Goal: Transaction & Acquisition: Purchase product/service

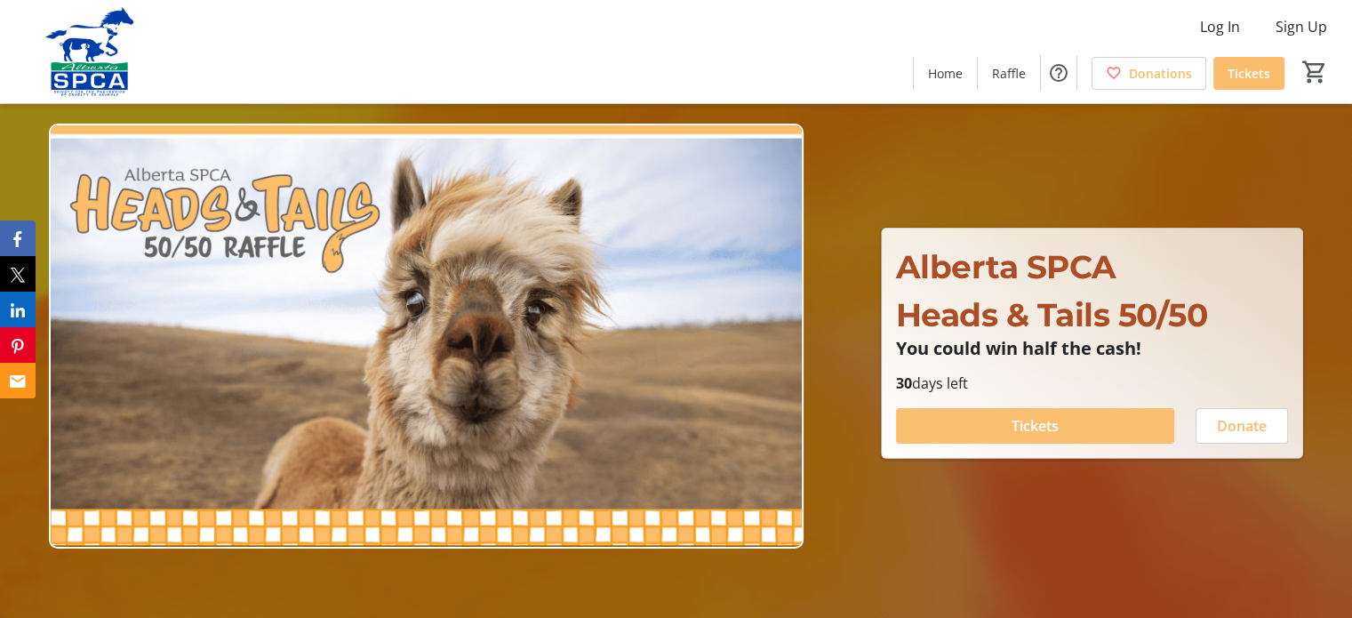
click at [1043, 425] on span "Tickets" at bounding box center [1034, 425] width 47 height 21
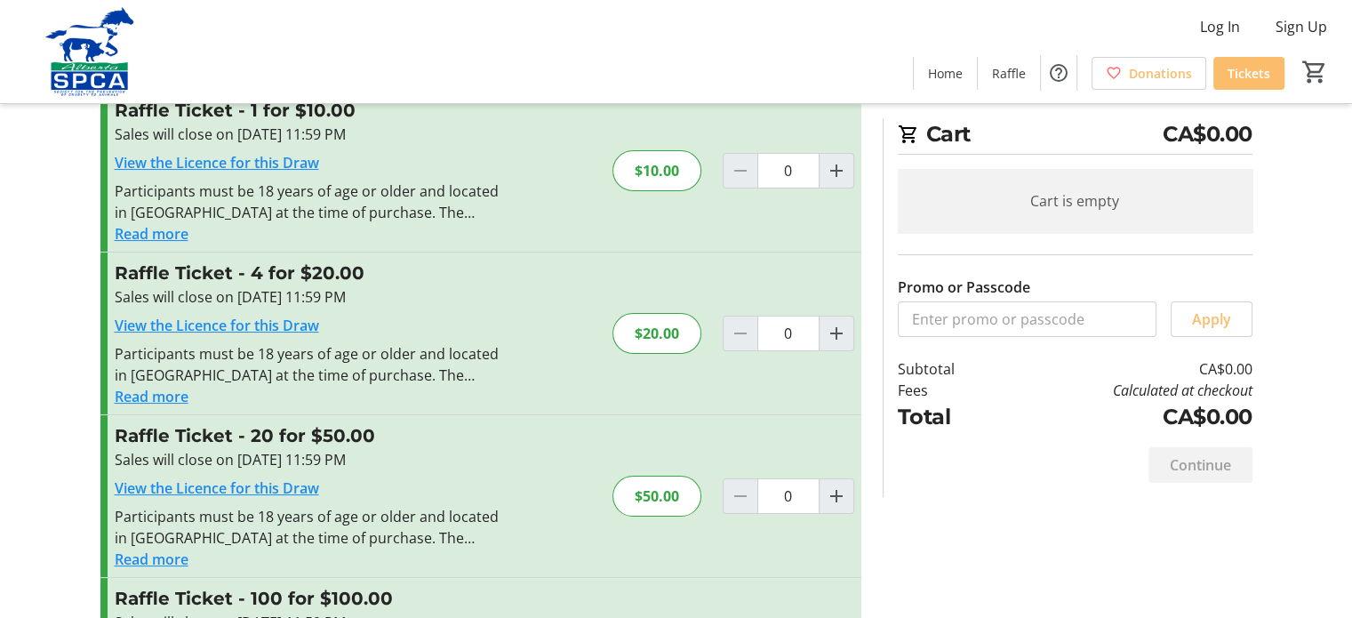
scroll to position [89, 0]
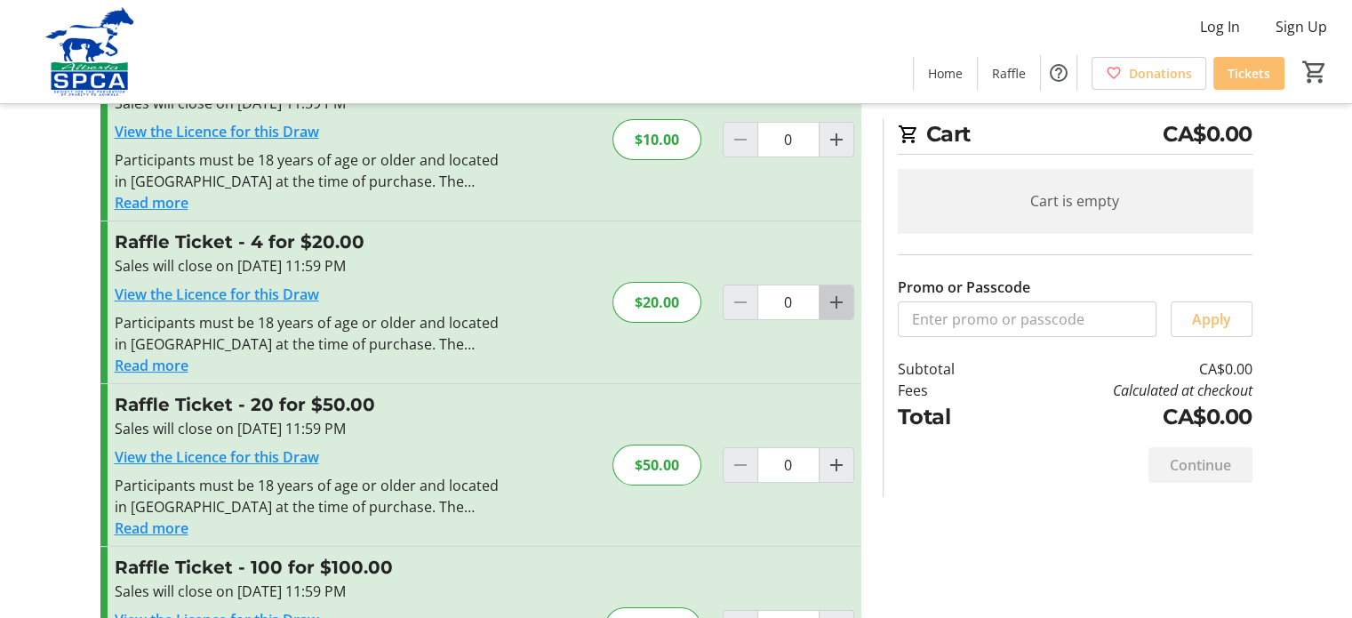
click at [834, 299] on mat-icon "Increment by one" at bounding box center [836, 301] width 21 height 21
type input "1"
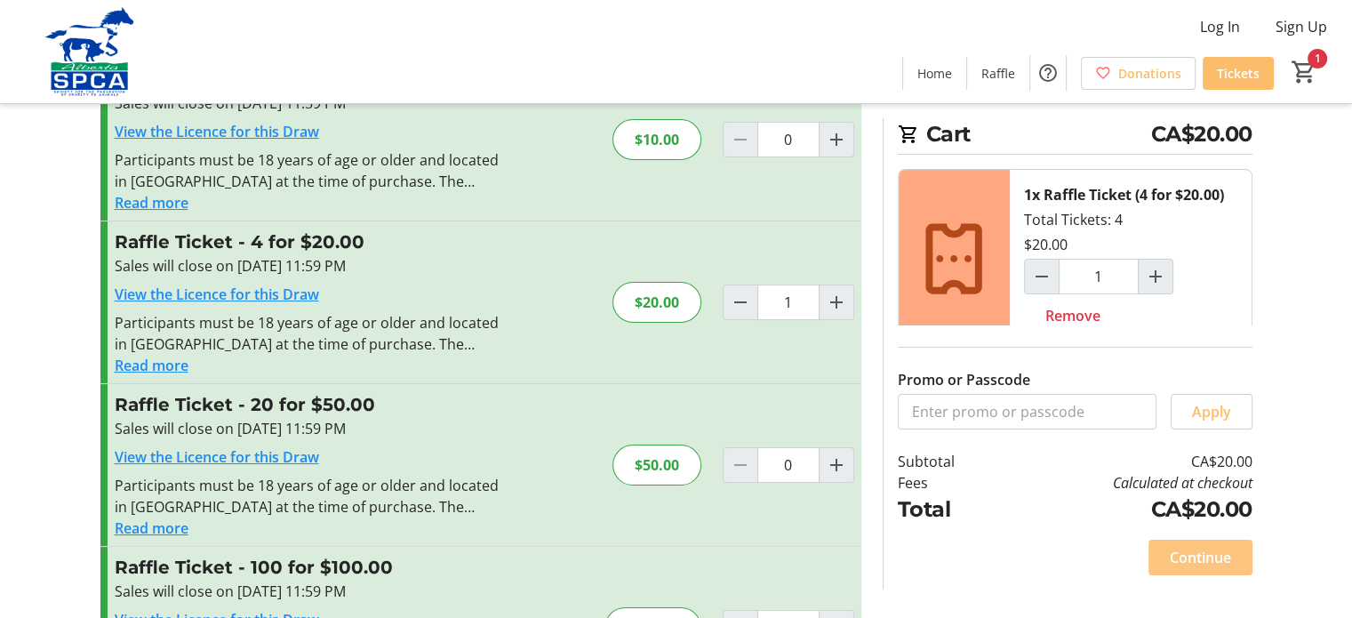
click at [1194, 553] on span "Continue" at bounding box center [1200, 557] width 61 height 21
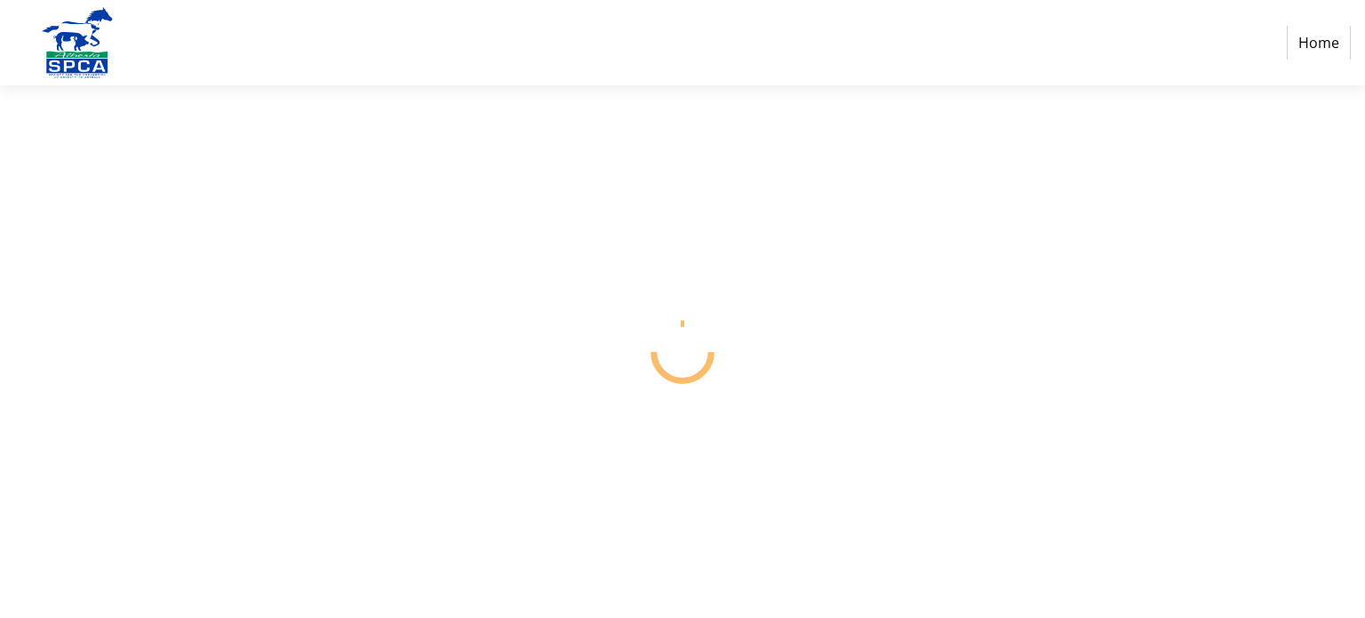
select select "CA"
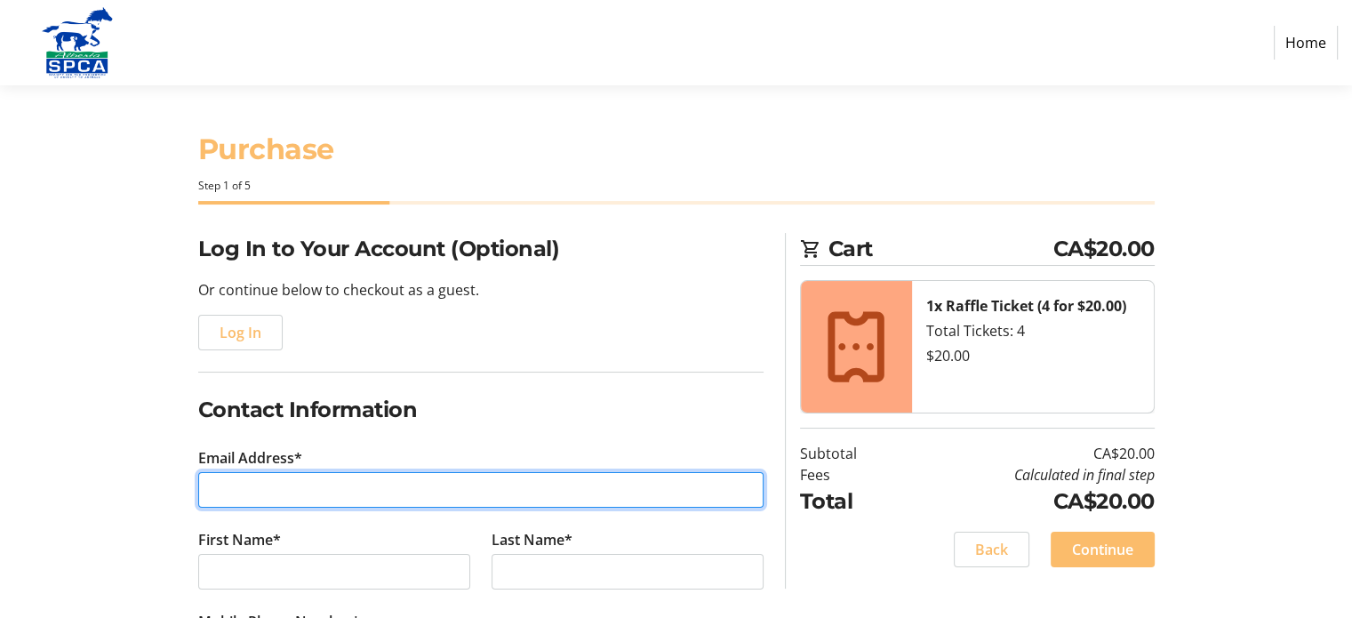
click at [320, 496] on input "Email Address*" at bounding box center [480, 490] width 565 height 36
type input "[EMAIL_ADDRESS][DOMAIN_NAME]"
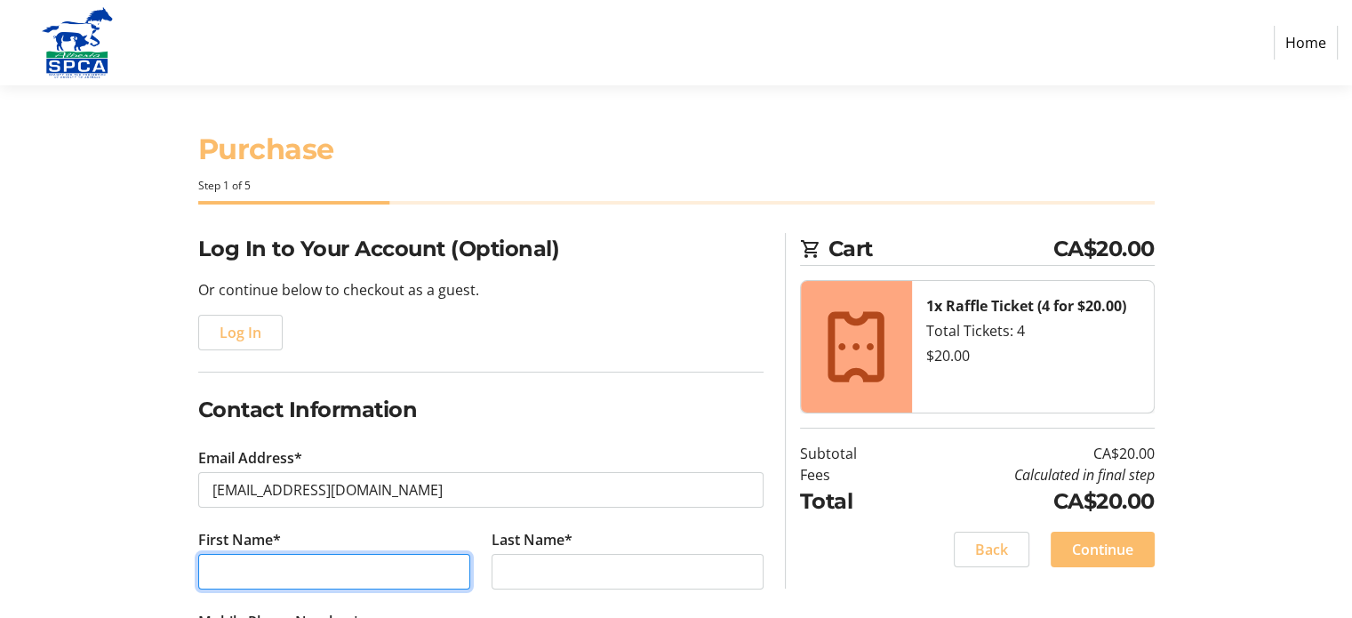
type input "[PERSON_NAME]"
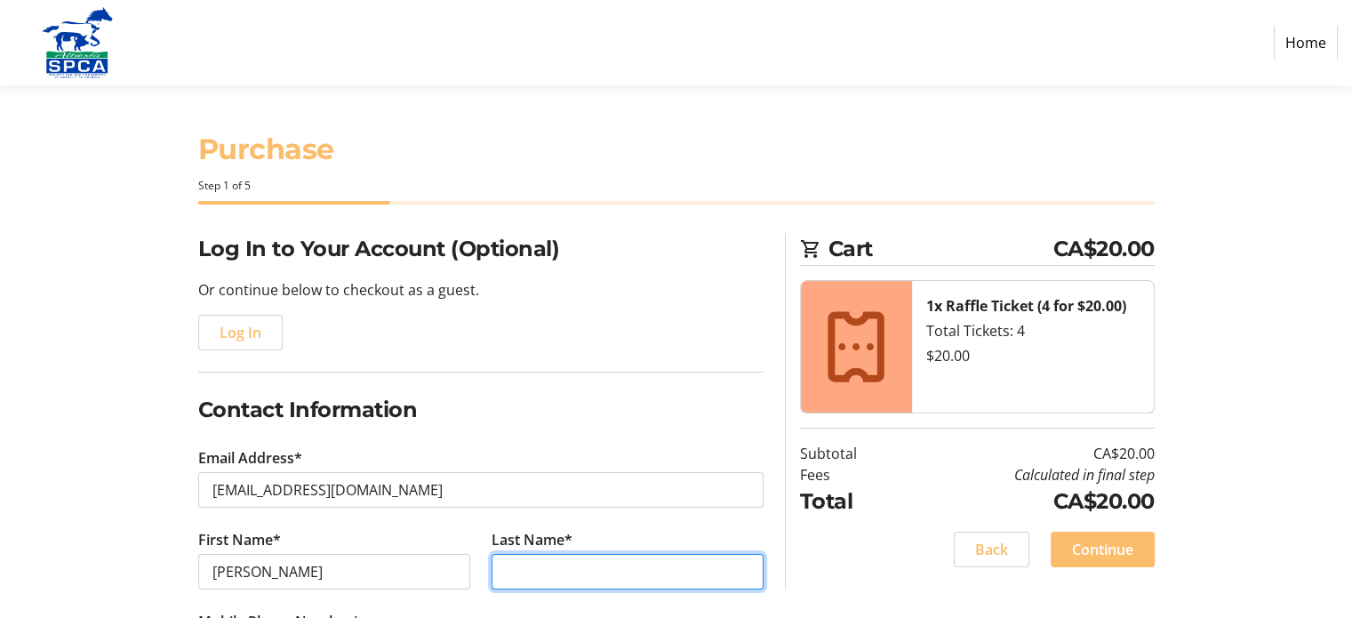
type input "[PERSON_NAME]"
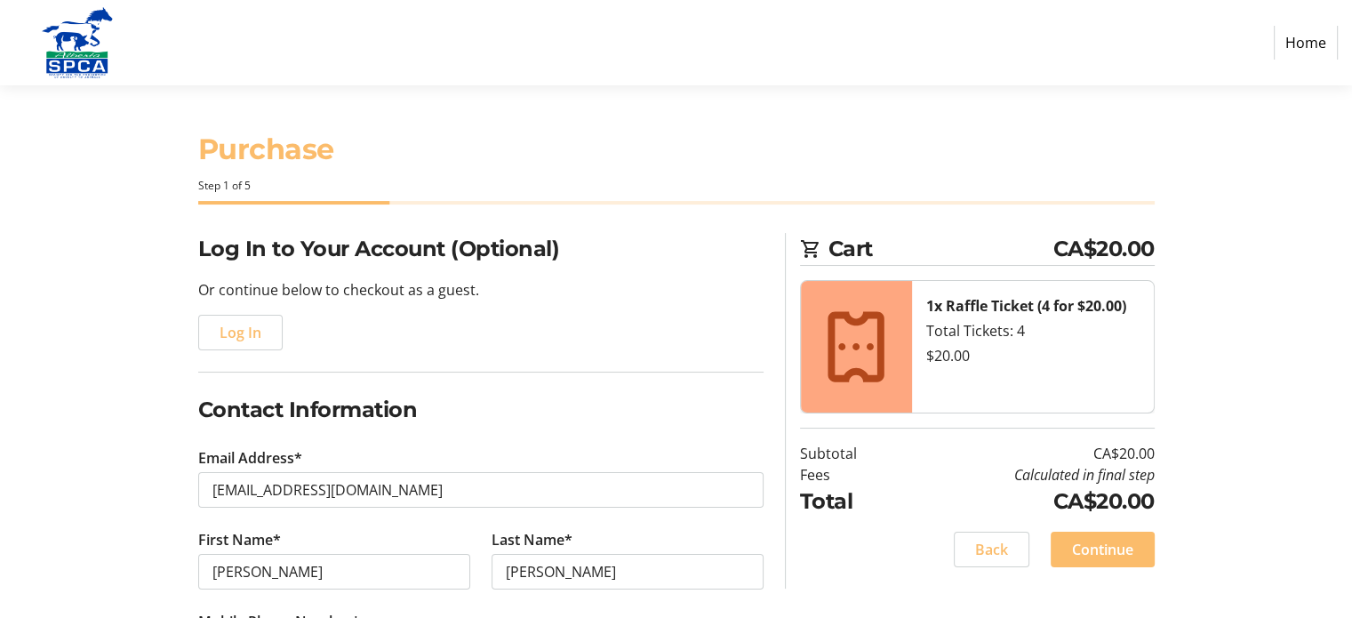
type input "[PHONE_NUMBER]"
type input "348 [PERSON_NAME] Circle NE"
type input "Calgary [GEOGRAPHIC_DATA]"
select select "AB"
type input "T1Y6K3"
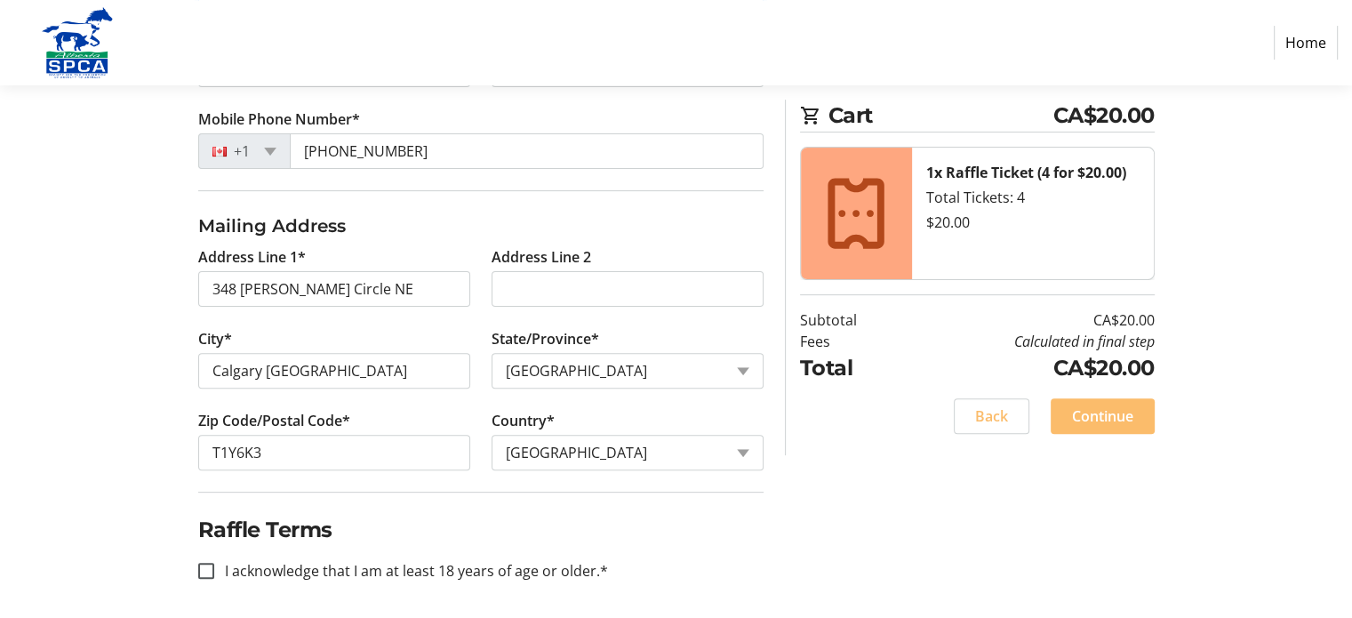
scroll to position [505, 0]
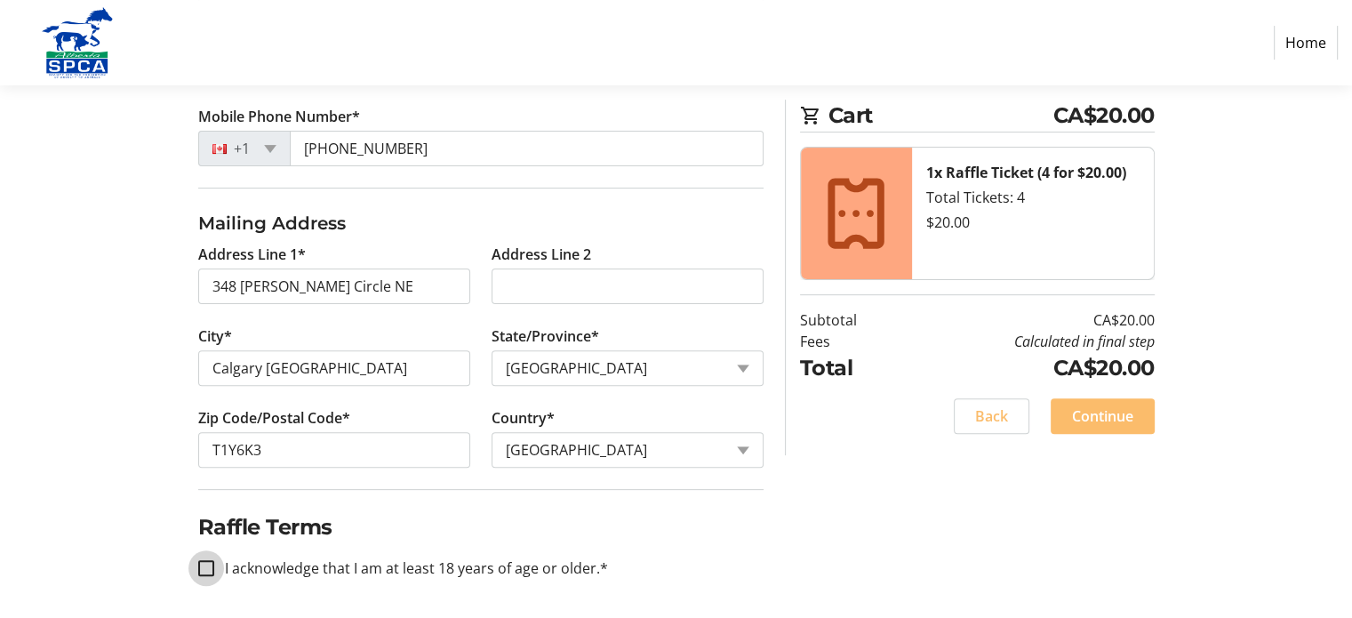
click at [211, 567] on input "I acknowledge that I am at least 18 years of age or older.*" at bounding box center [206, 568] width 16 height 16
checkbox input "true"
click at [1109, 415] on span "Continue" at bounding box center [1102, 415] width 61 height 21
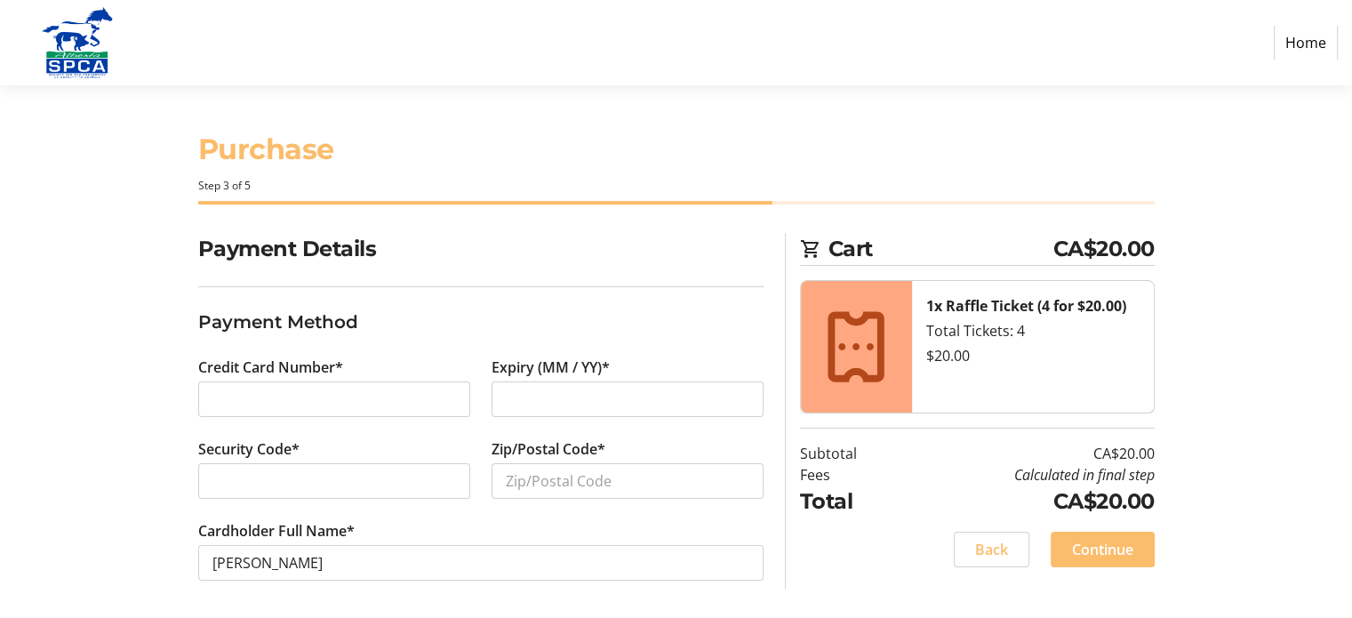
click at [412, 490] on iframe at bounding box center [334, 480] width 244 height 21
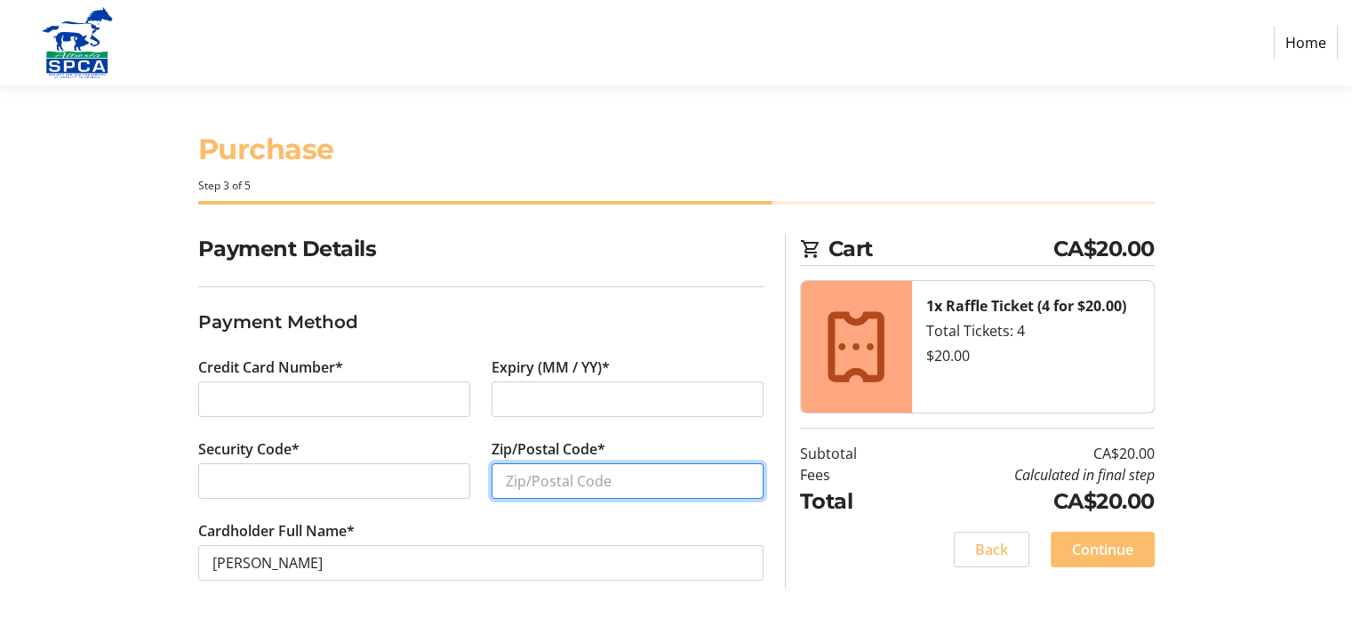
click at [579, 490] on input "Zip/Postal Code*" at bounding box center [627, 481] width 272 height 36
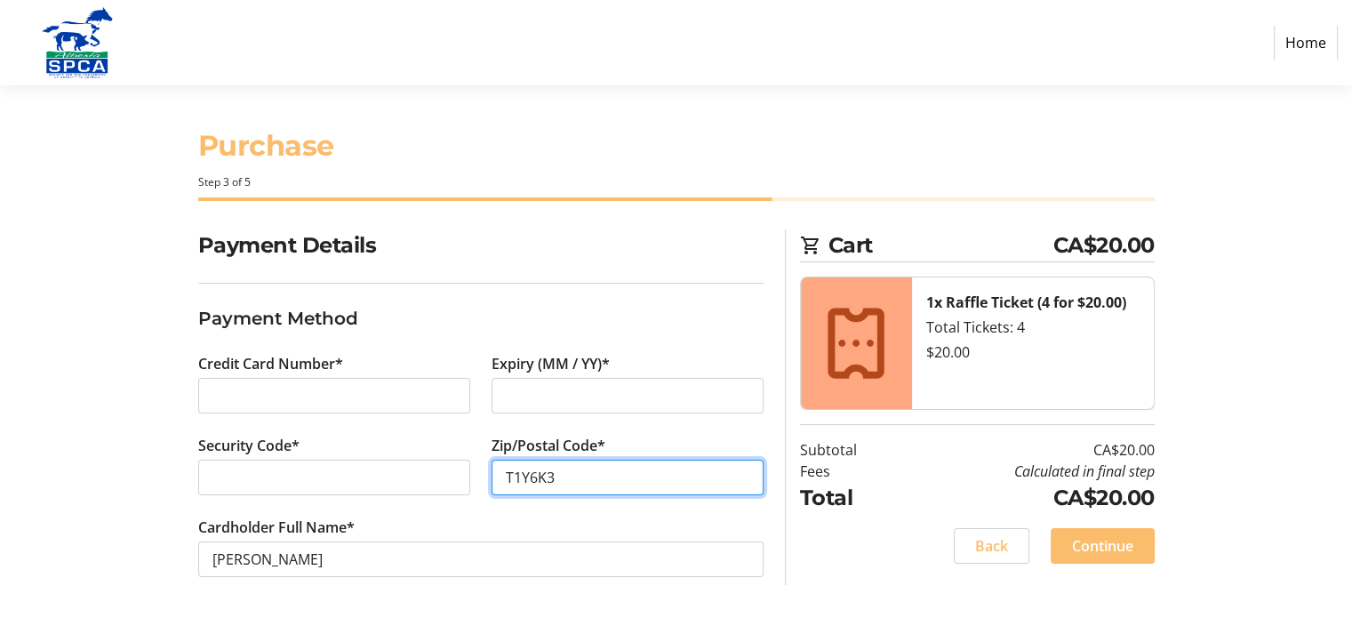
scroll to position [4, 0]
type input "T1Y6K3"
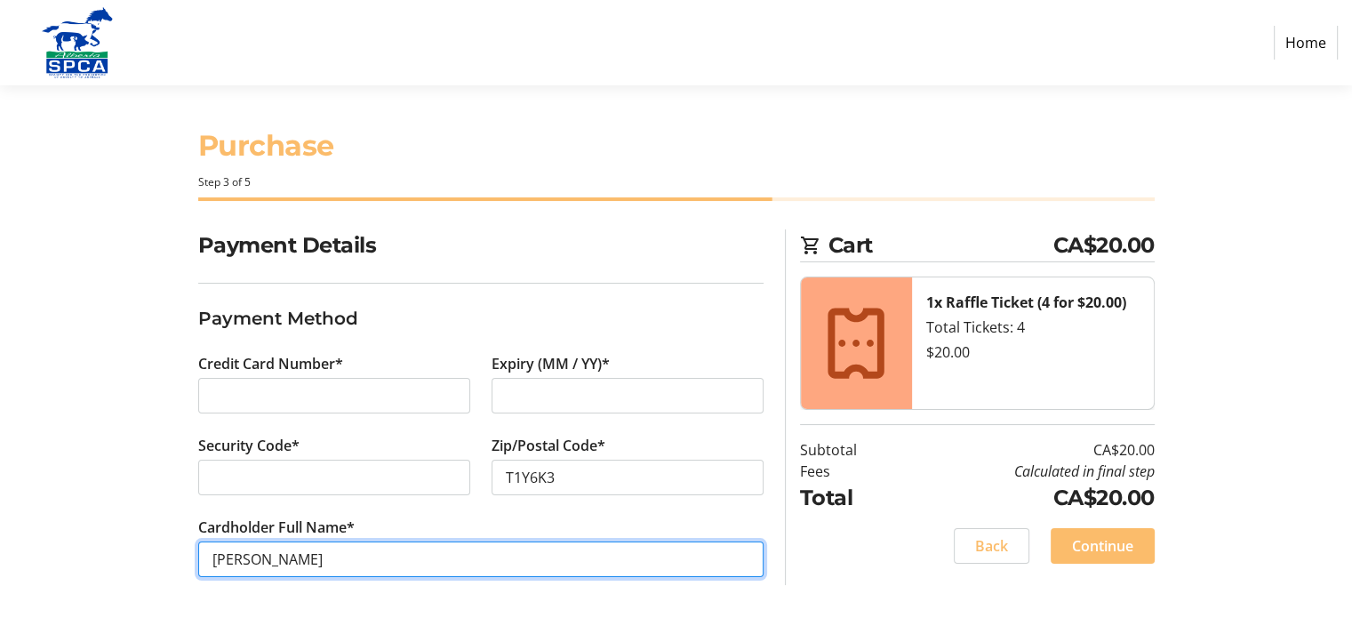
click at [261, 557] on input "[PERSON_NAME]" at bounding box center [480, 559] width 565 height 36
type input "[PERSON_NAME]"
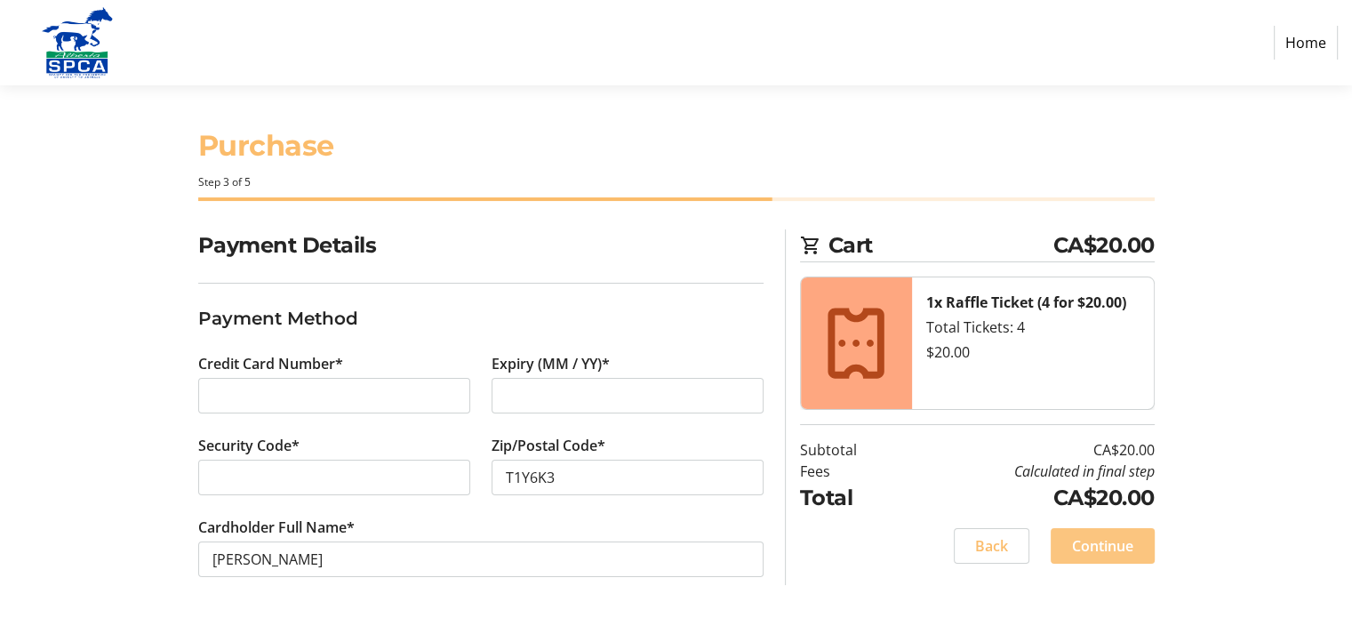
click at [1095, 537] on span "Continue" at bounding box center [1102, 545] width 61 height 21
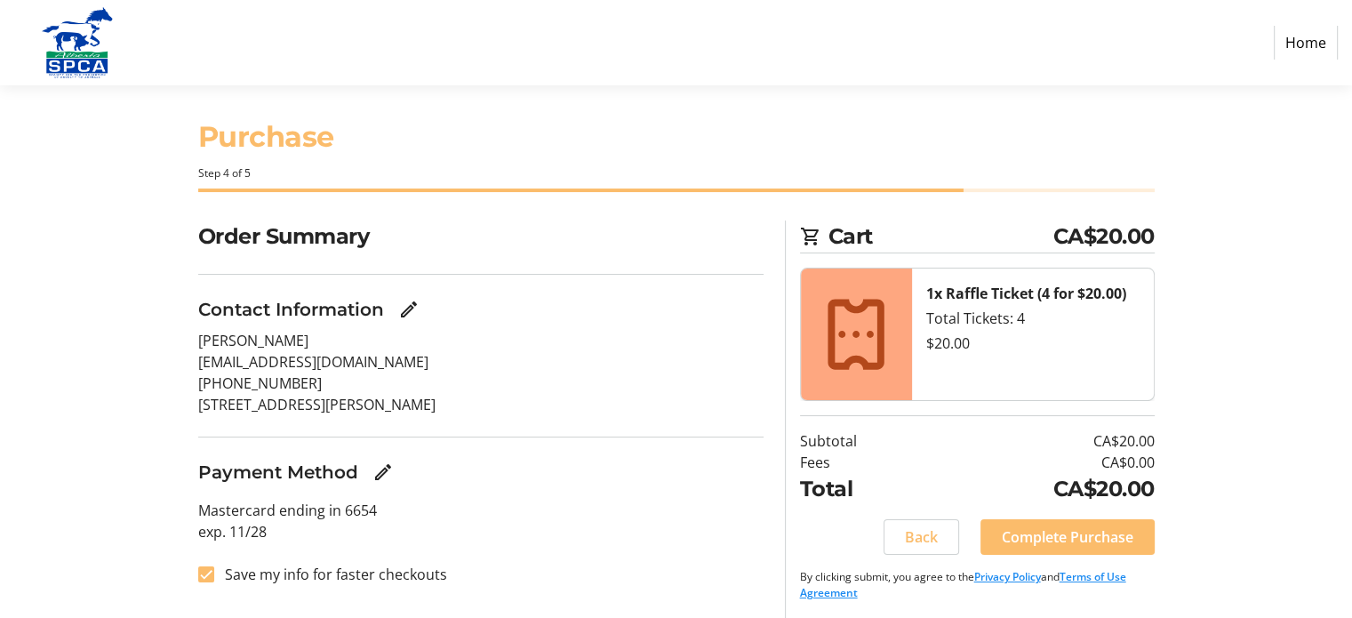
scroll to position [16, 0]
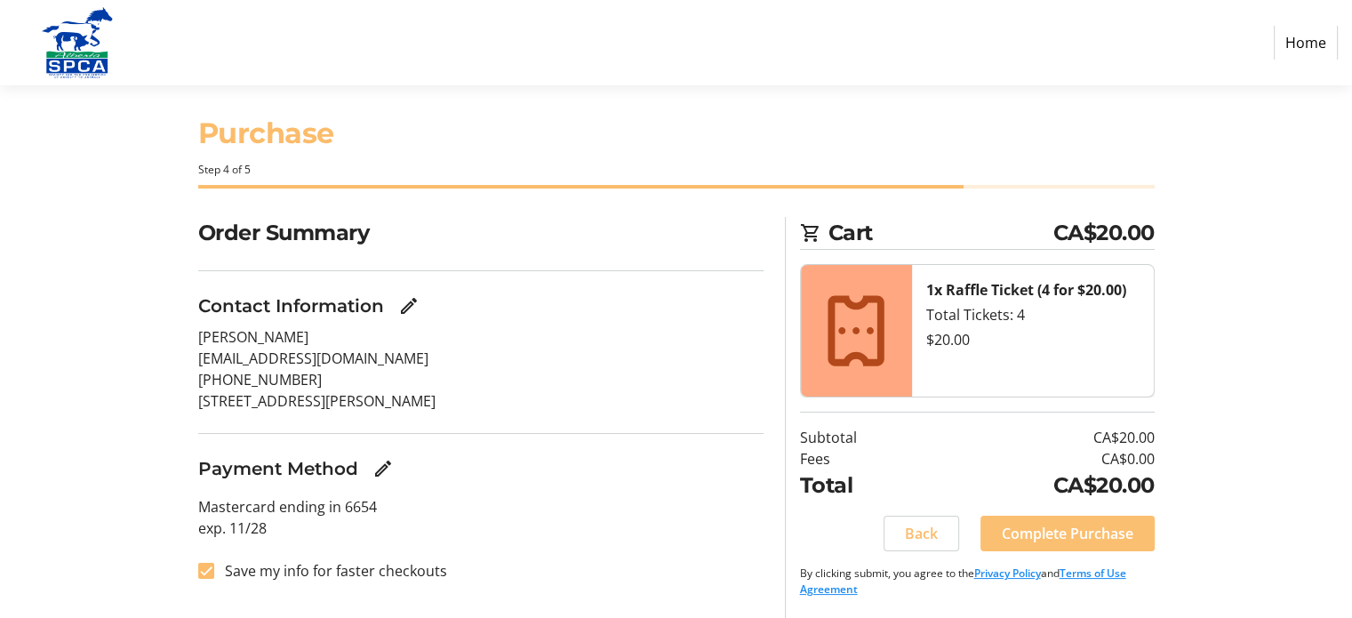
click at [1077, 534] on span "Complete Purchase" at bounding box center [1068, 533] width 132 height 21
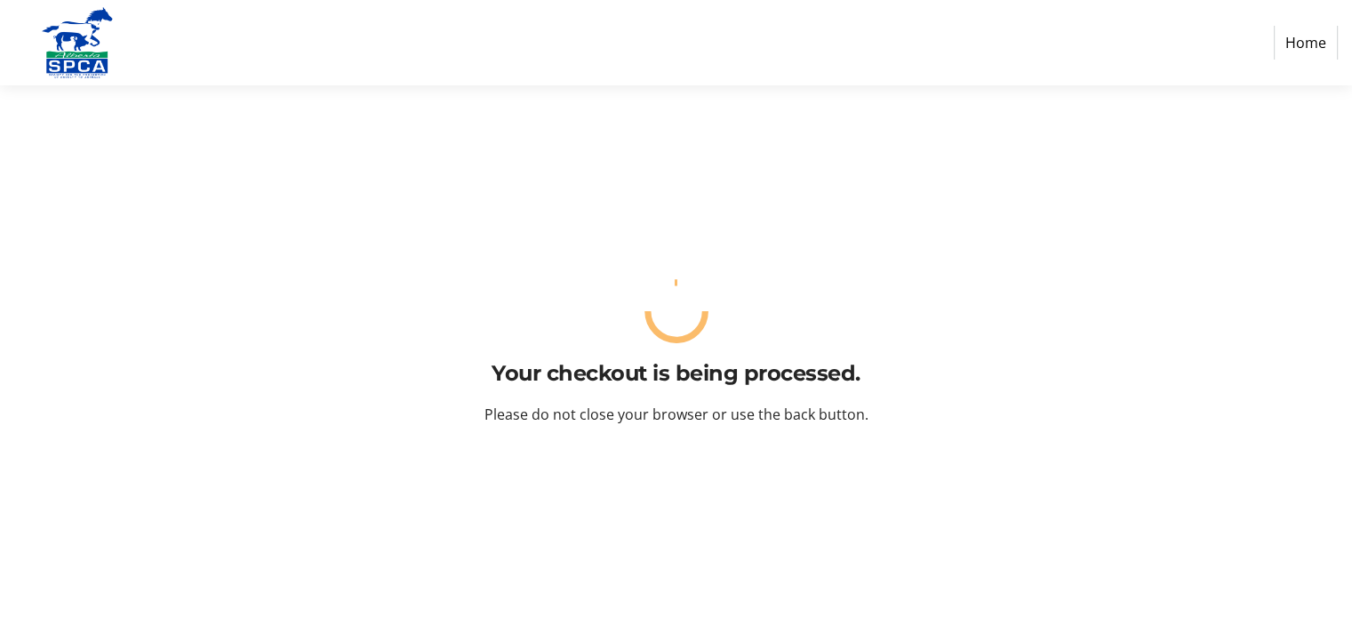
scroll to position [0, 0]
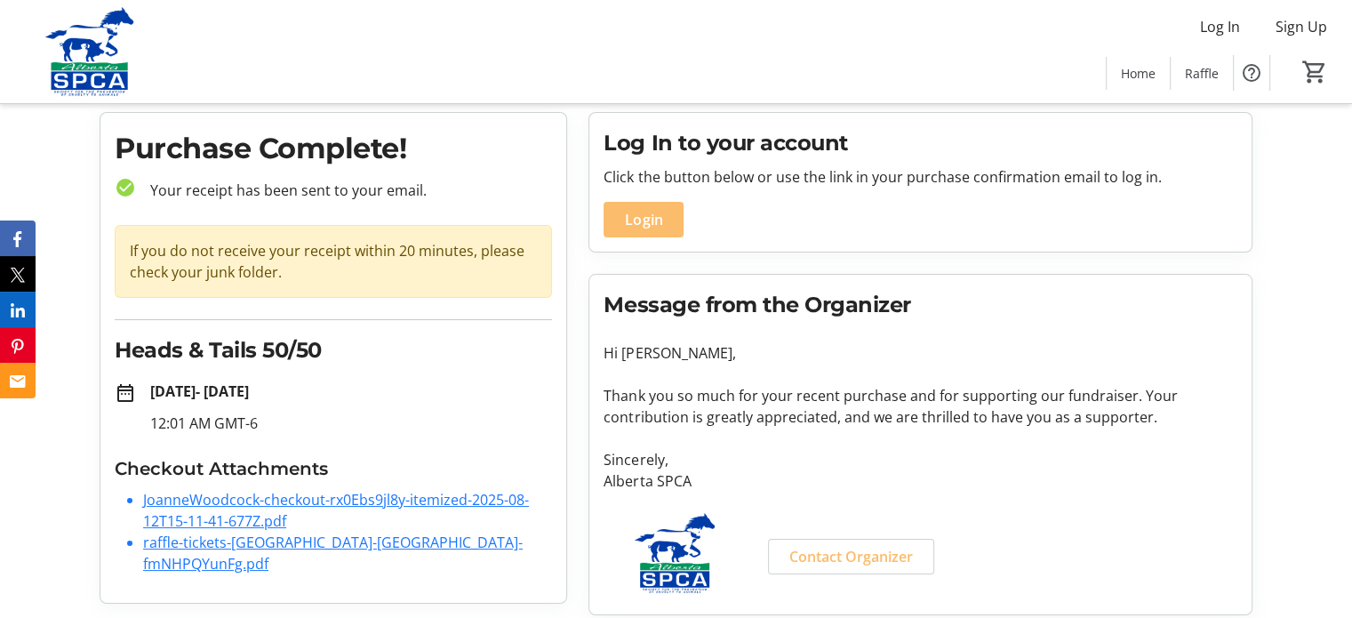
scroll to position [60, 0]
